Goal: Task Accomplishment & Management: Manage account settings

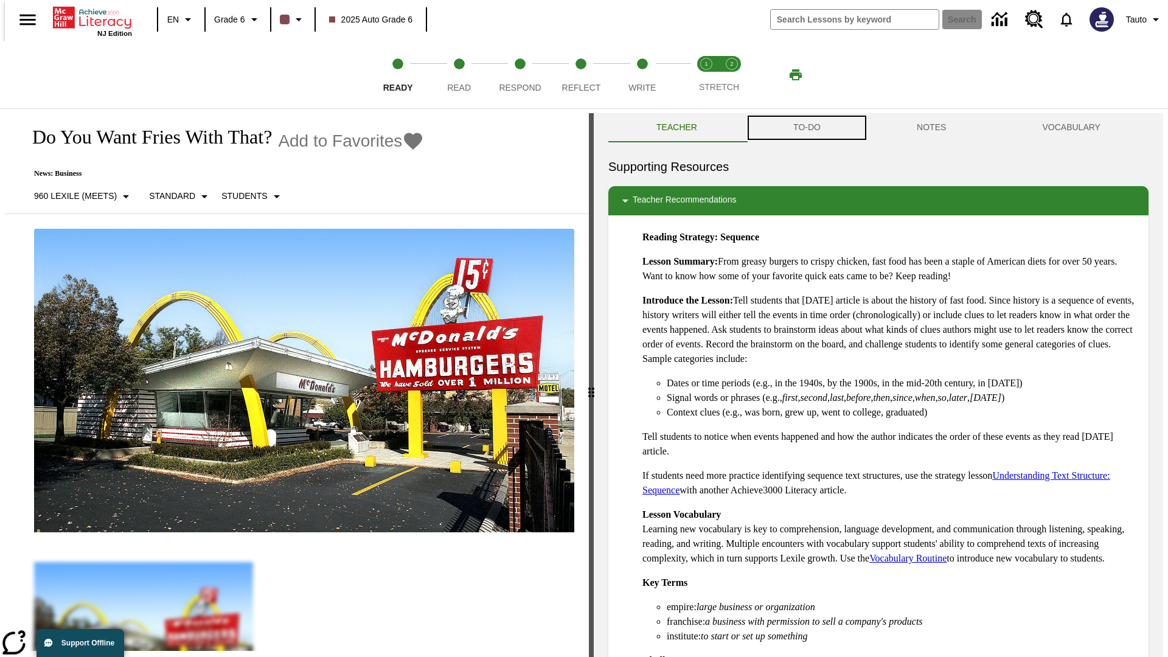
click at [806, 128] on button "TO-DO" at bounding box center [806, 127] width 123 height 29
